Goal: Communication & Community: Answer question/provide support

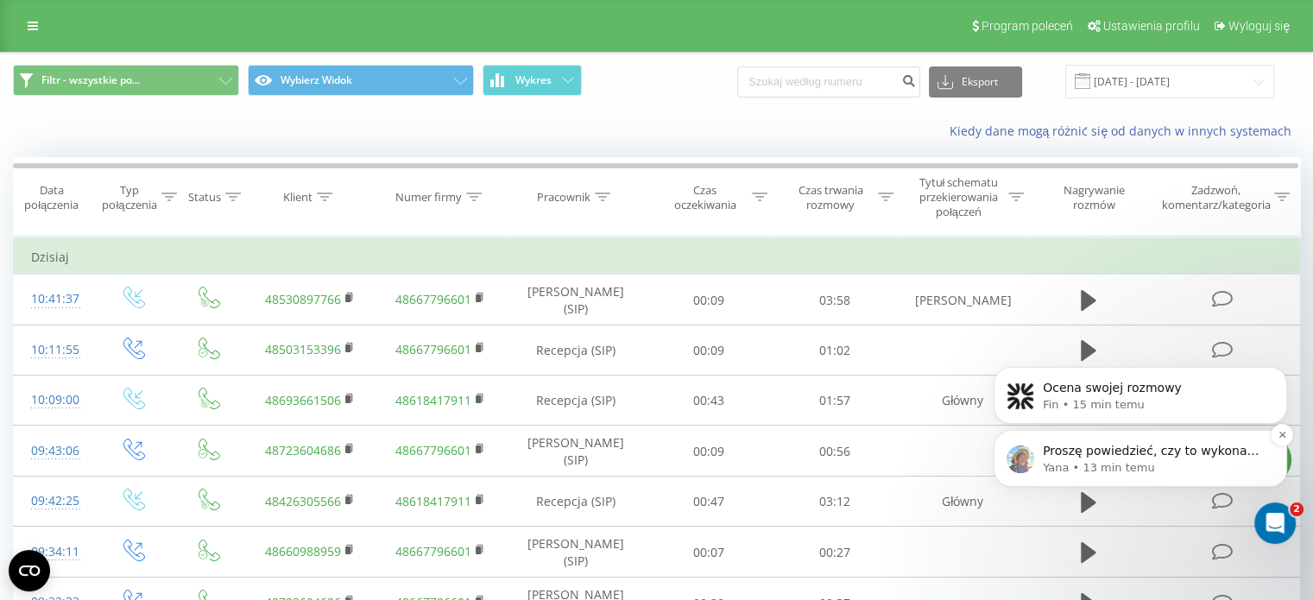
click at [1110, 465] on p "Yana • 13 min temu" at bounding box center [1154, 468] width 223 height 16
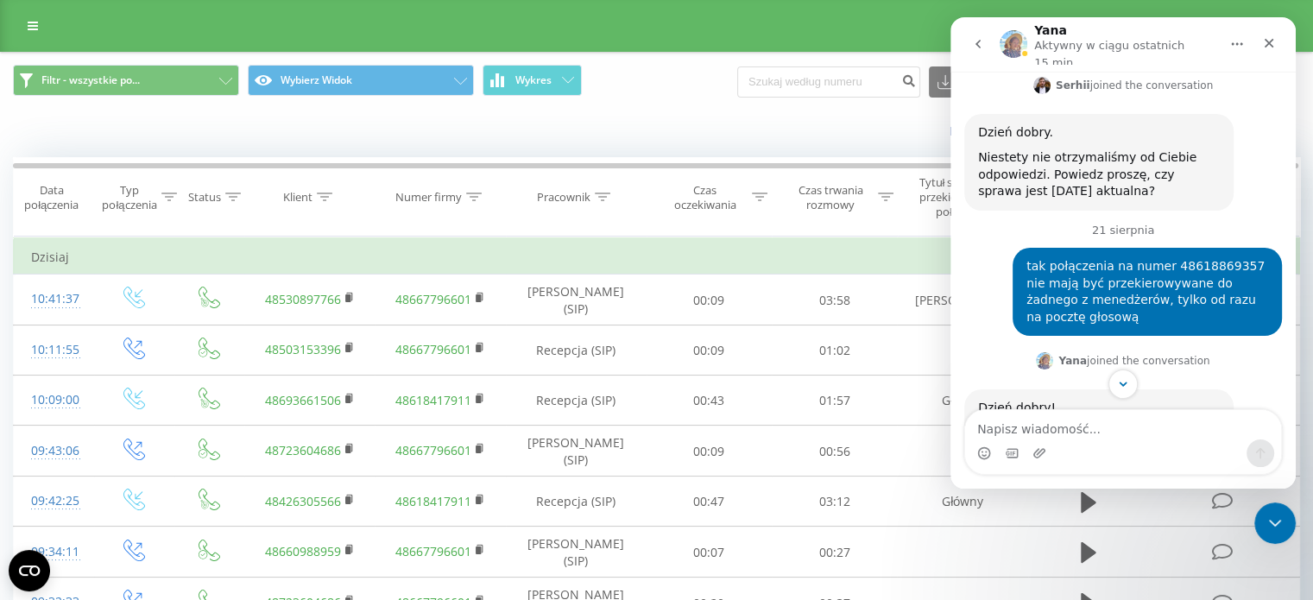
scroll to position [1126, 0]
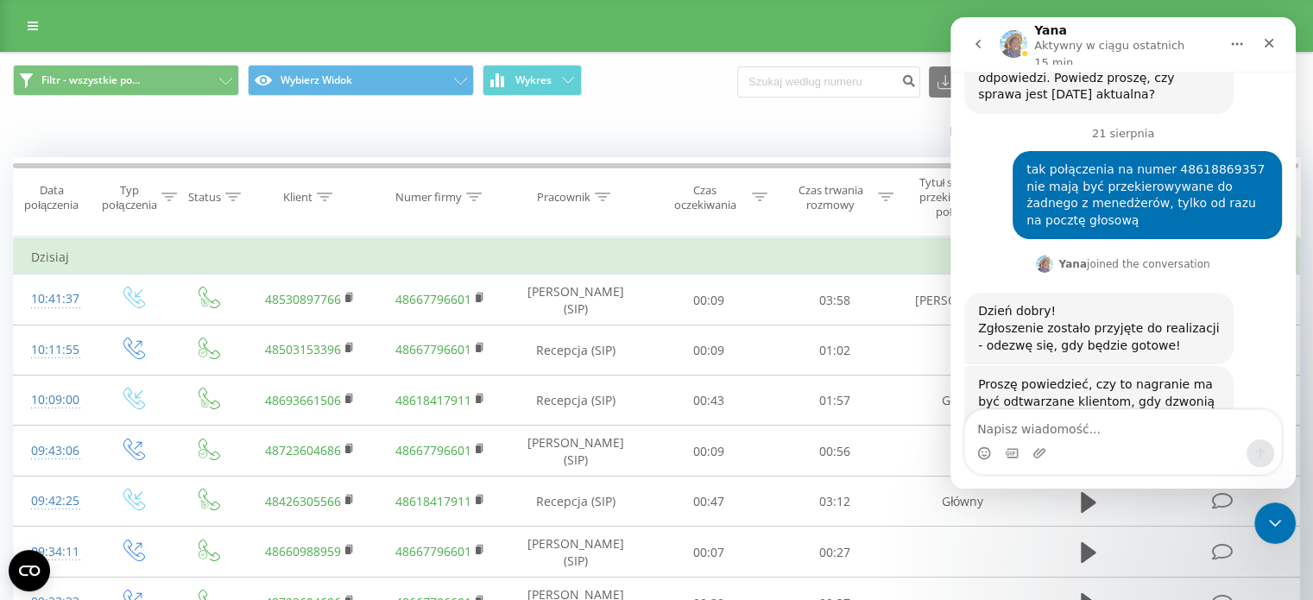
click at [1081, 436] on div "4606440278...cemail.ogg" at bounding box center [1073, 445] width 155 height 18
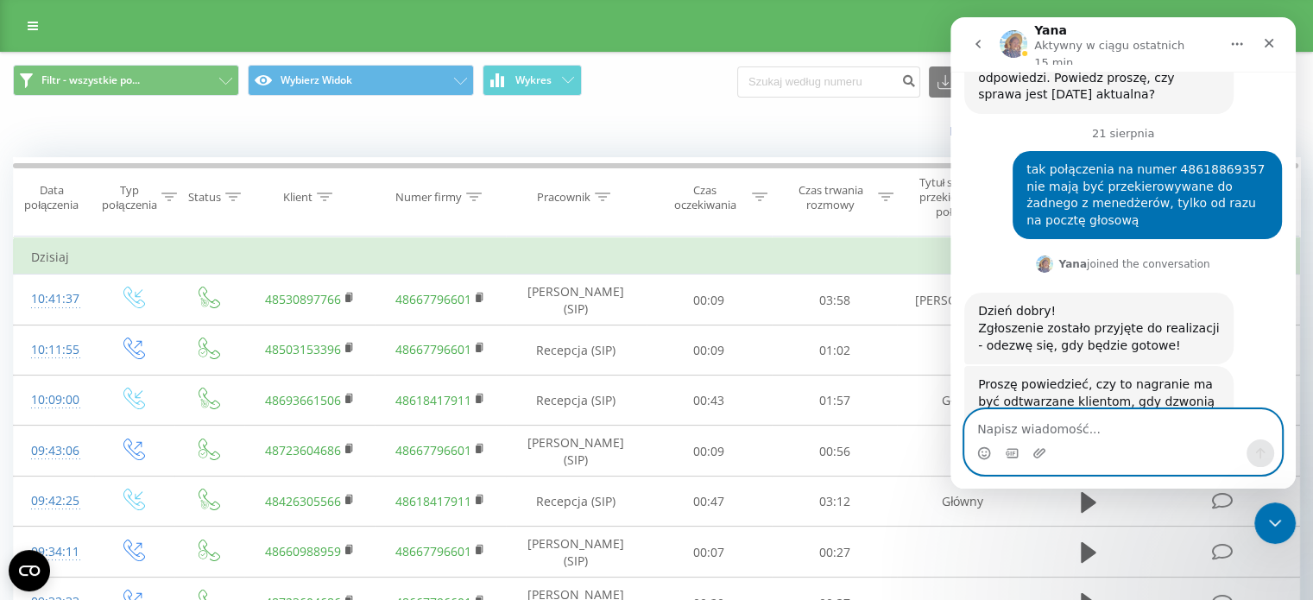
click at [1065, 435] on textarea "Napisz wiadomość..." at bounding box center [1123, 424] width 316 height 29
type textarea "nie"
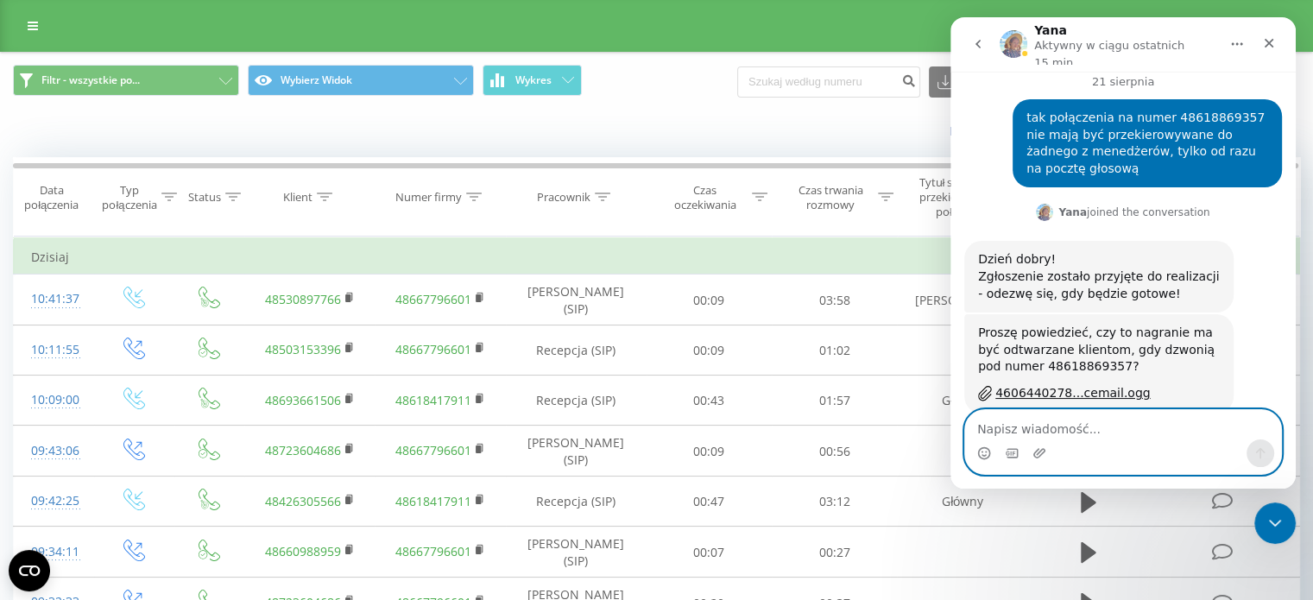
paste textarea "Tu proszę sygnał wybierania oraz informacja typu: aktualnie nie jestem dostępna…"
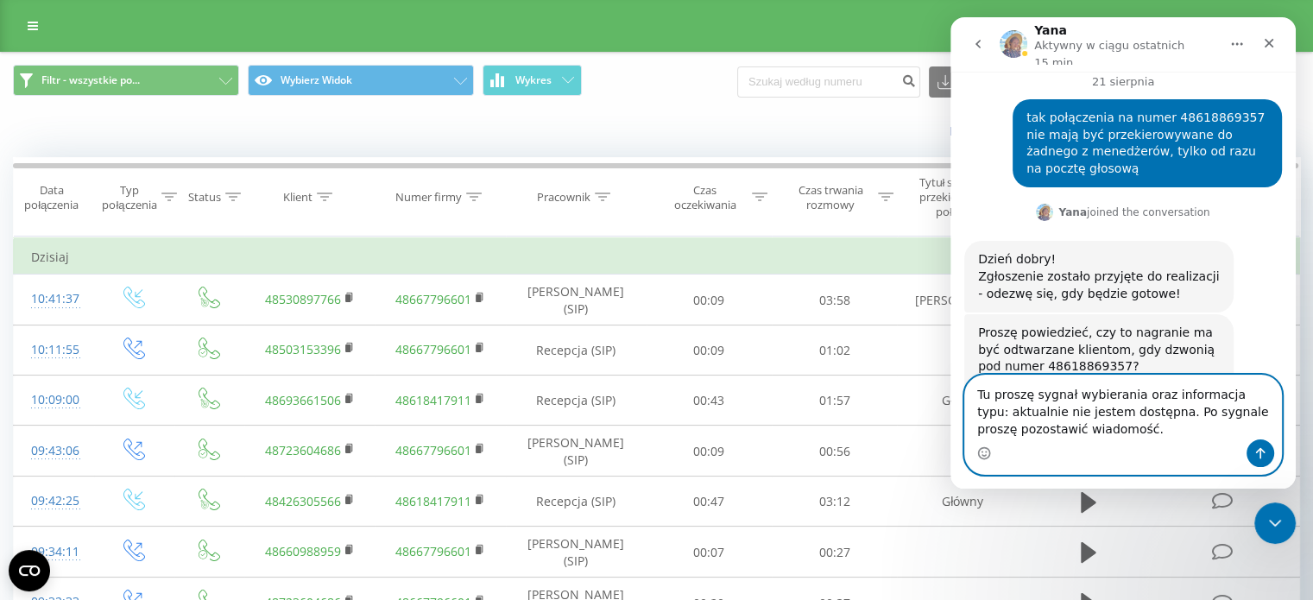
scroll to position [1212, 0]
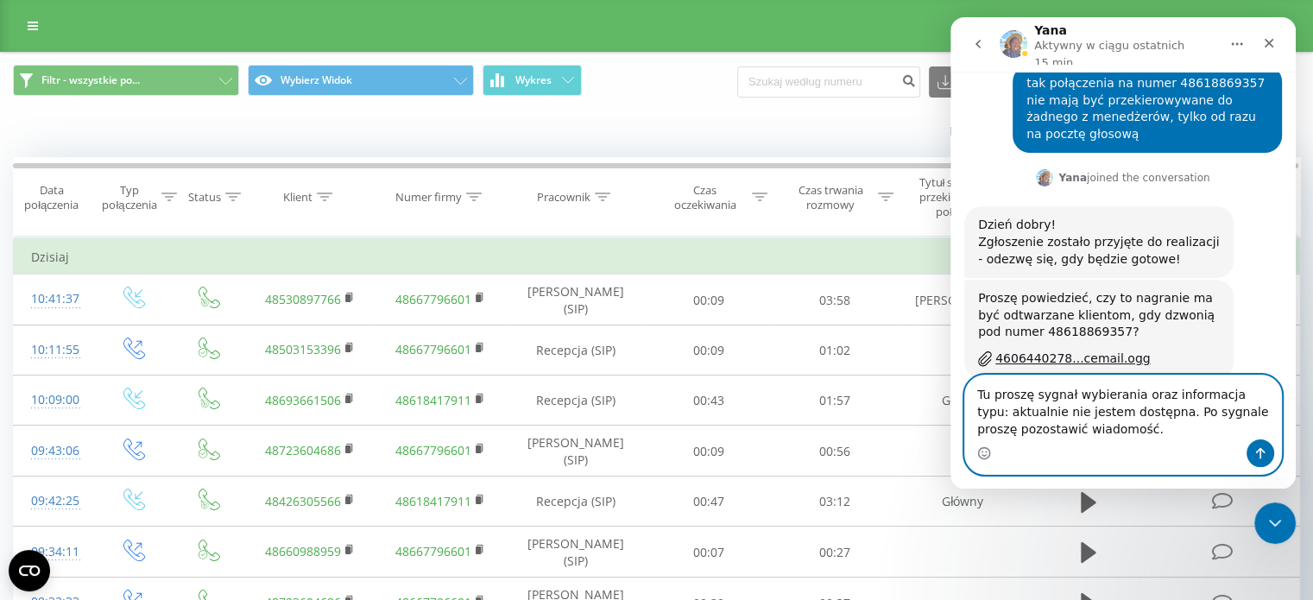
type textarea "Tu proszę sygnał wybierania oraz informacja typu: aktualnie nie jestem dostępna…"
click at [1265, 448] on icon "Wyślij wiadomość…" at bounding box center [1261, 453] width 14 height 14
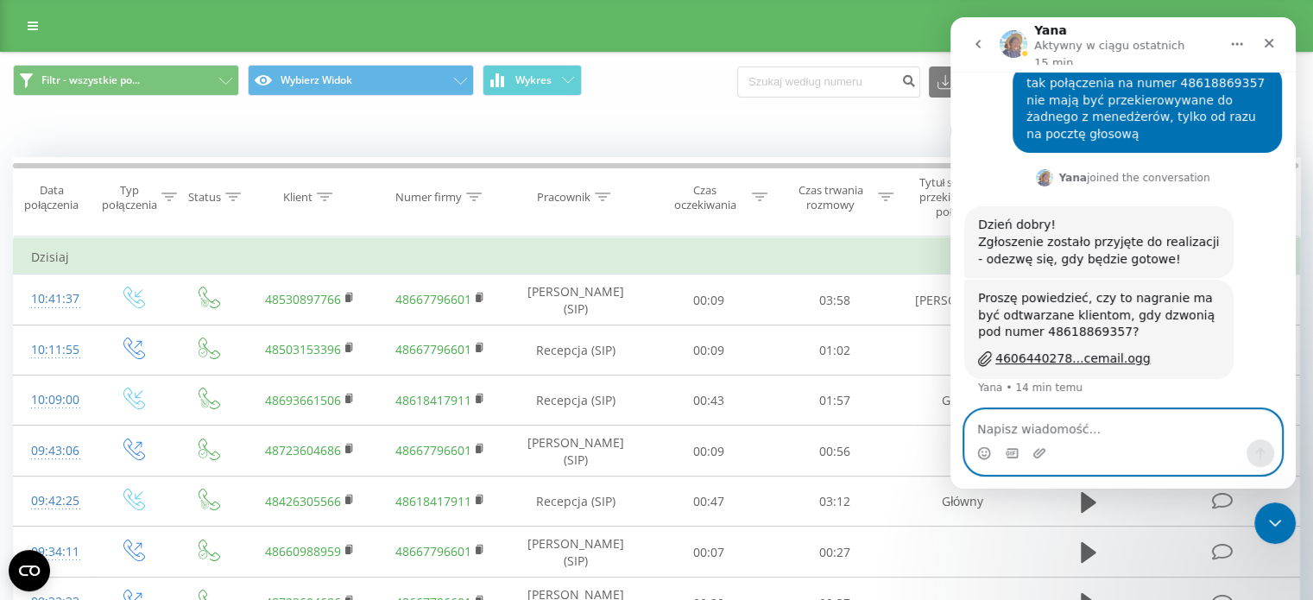
scroll to position [1250, 0]
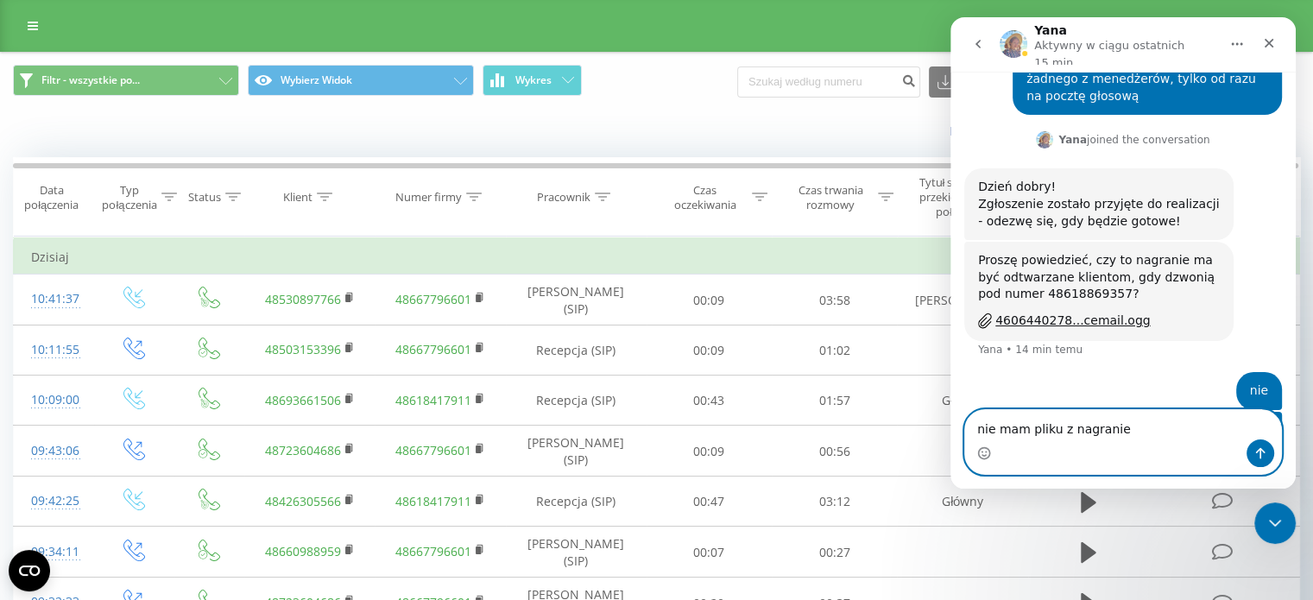
type textarea "nie mam pliku z nagraniem"
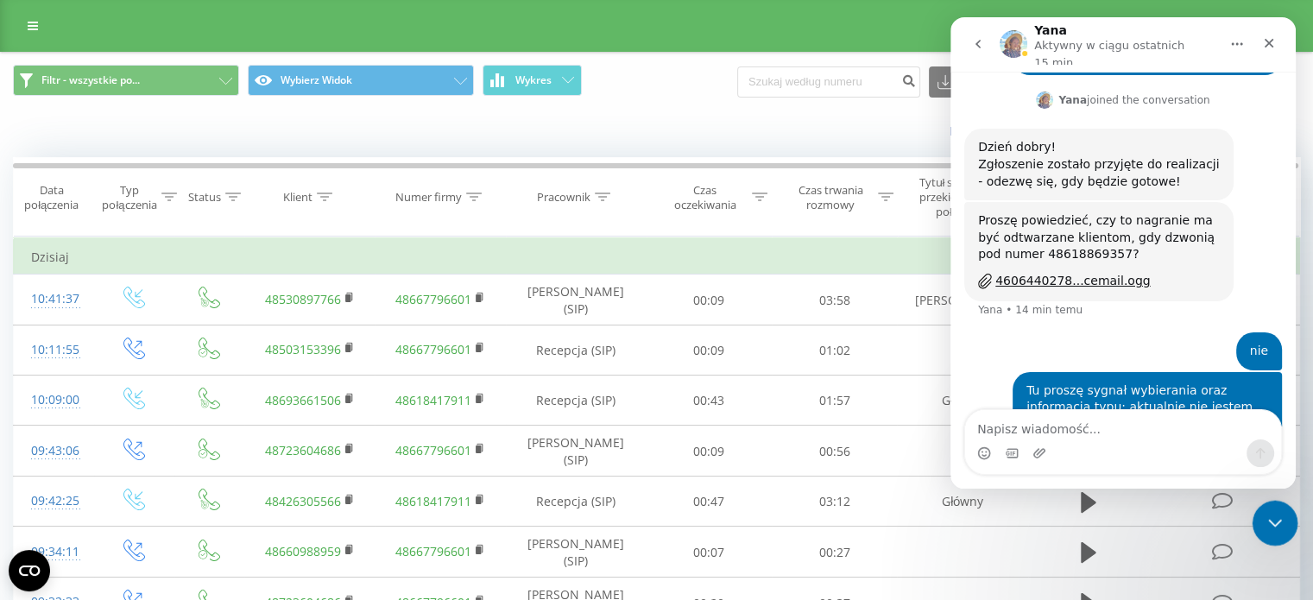
click at [1278, 520] on icon "Zamknij komunikator Intercom" at bounding box center [1272, 520] width 21 height 21
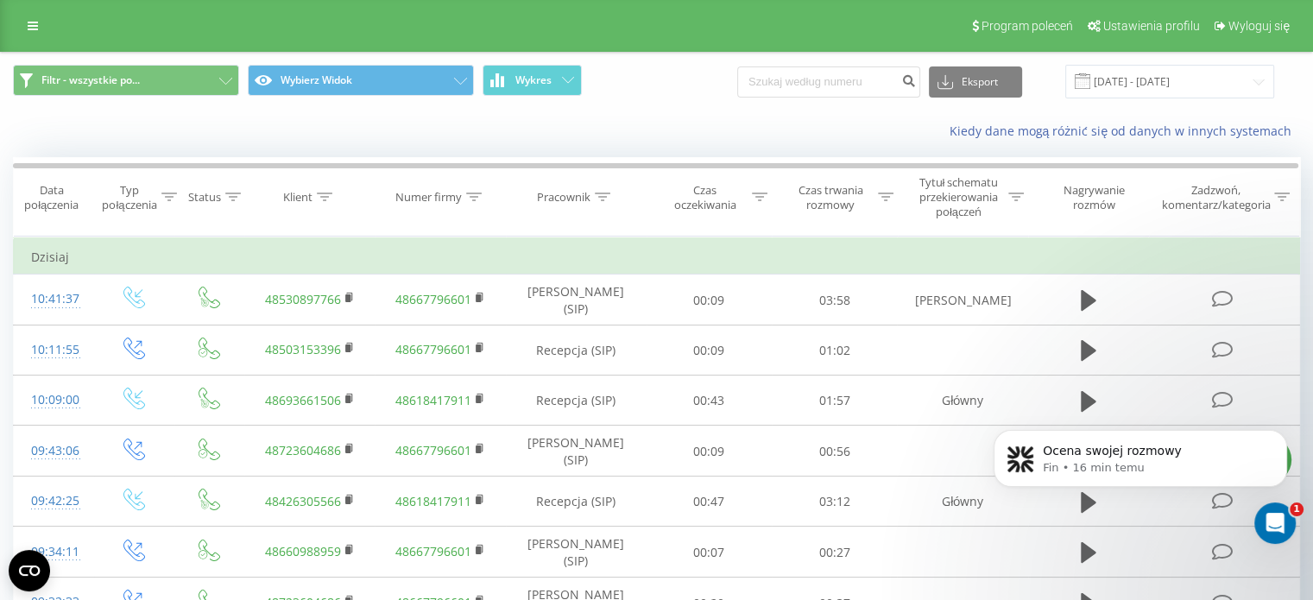
scroll to position [0, 0]
